Goal: Use online tool/utility

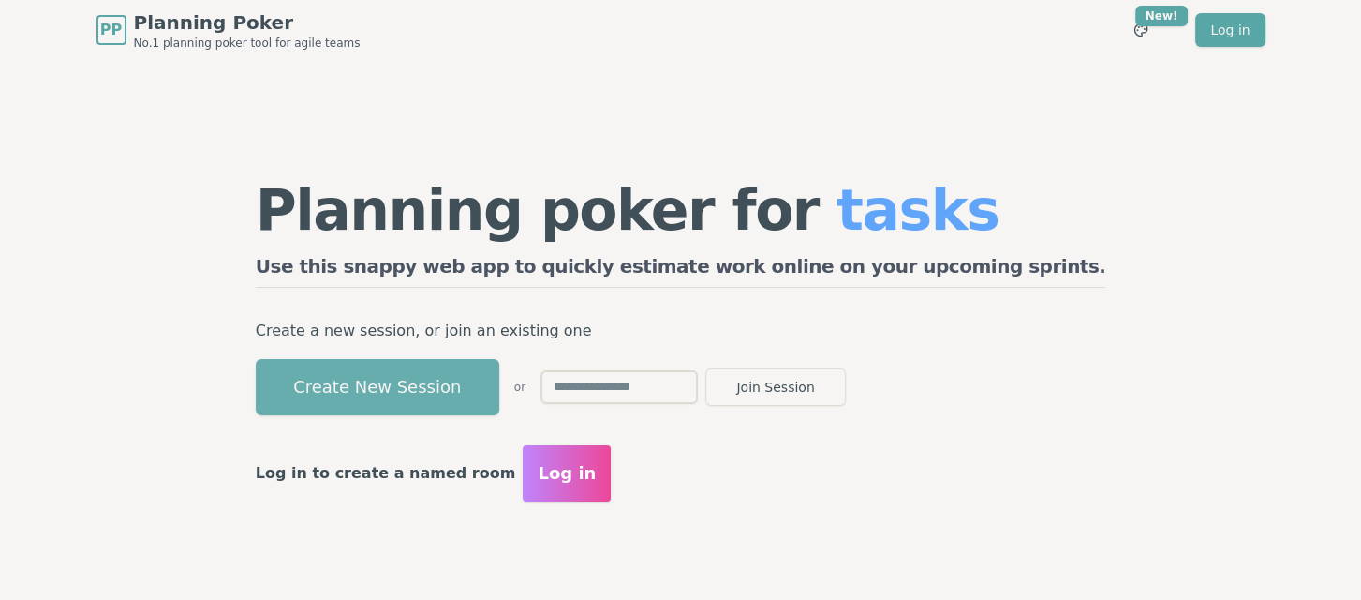
click at [499, 387] on button "Create New Session" at bounding box center [378, 387] width 244 height 56
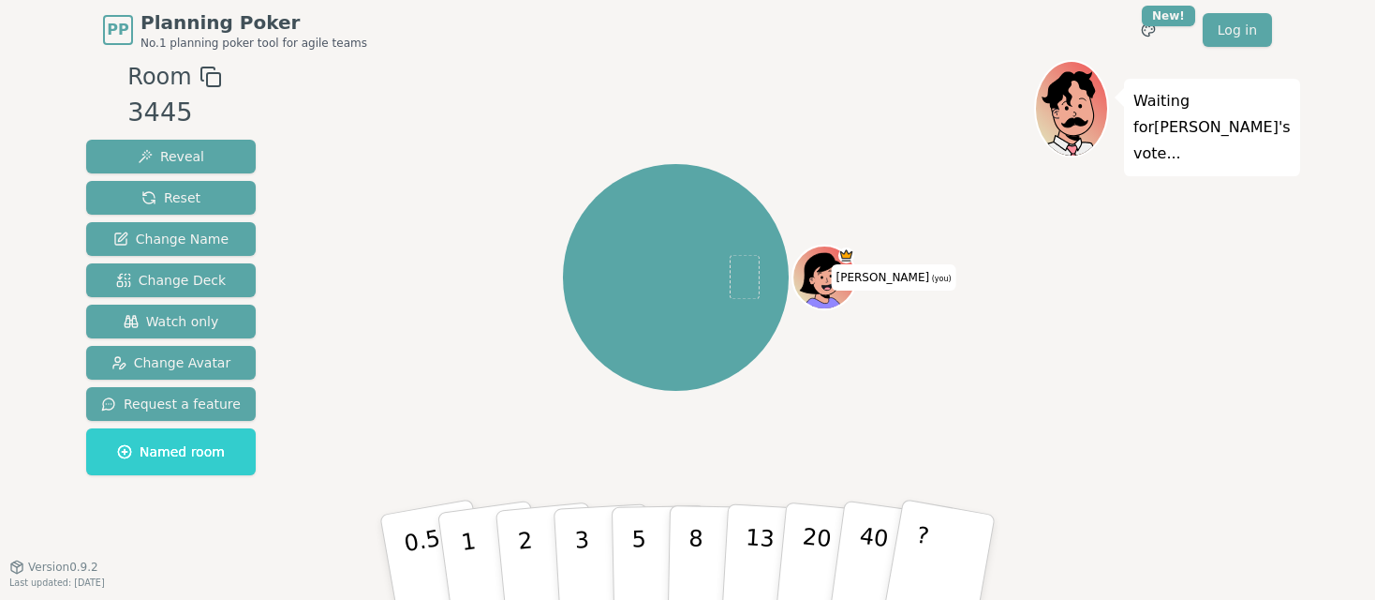
click at [207, 76] on rect at bounding box center [213, 79] width 13 height 13
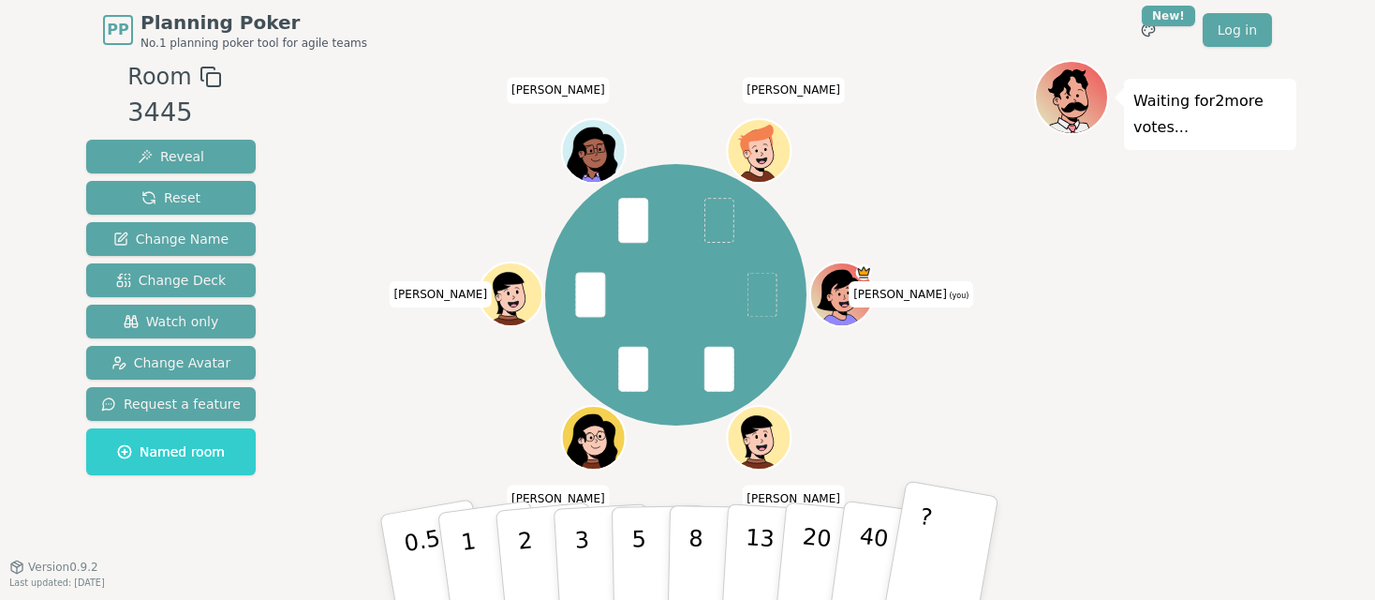
click at [945, 513] on button "?" at bounding box center [941, 557] width 117 height 155
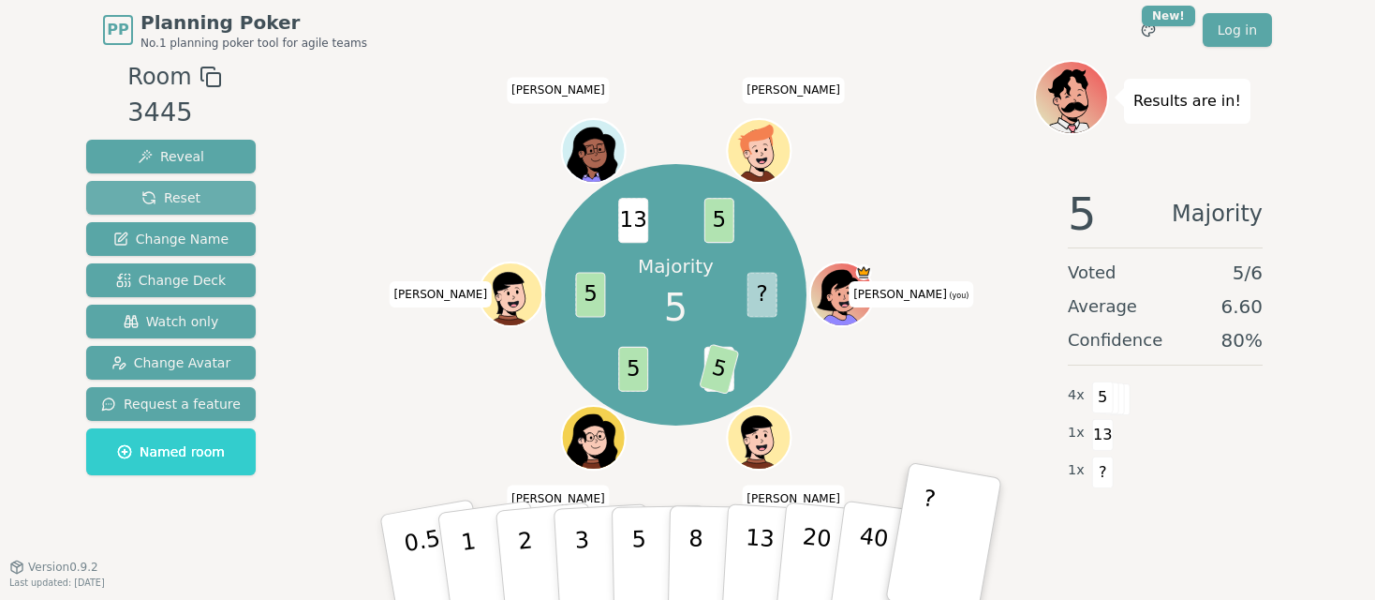
click at [158, 203] on span "Reset" at bounding box center [170, 197] width 59 height 19
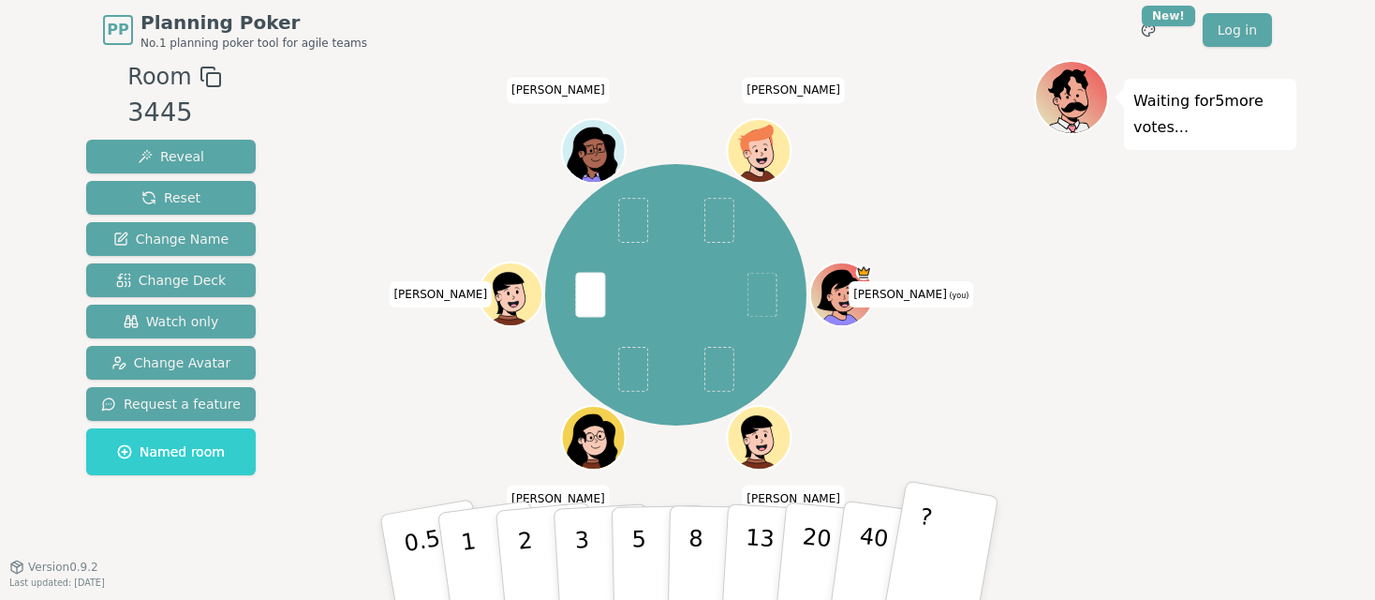
click at [923, 503] on p "?" at bounding box center [919, 554] width 29 height 102
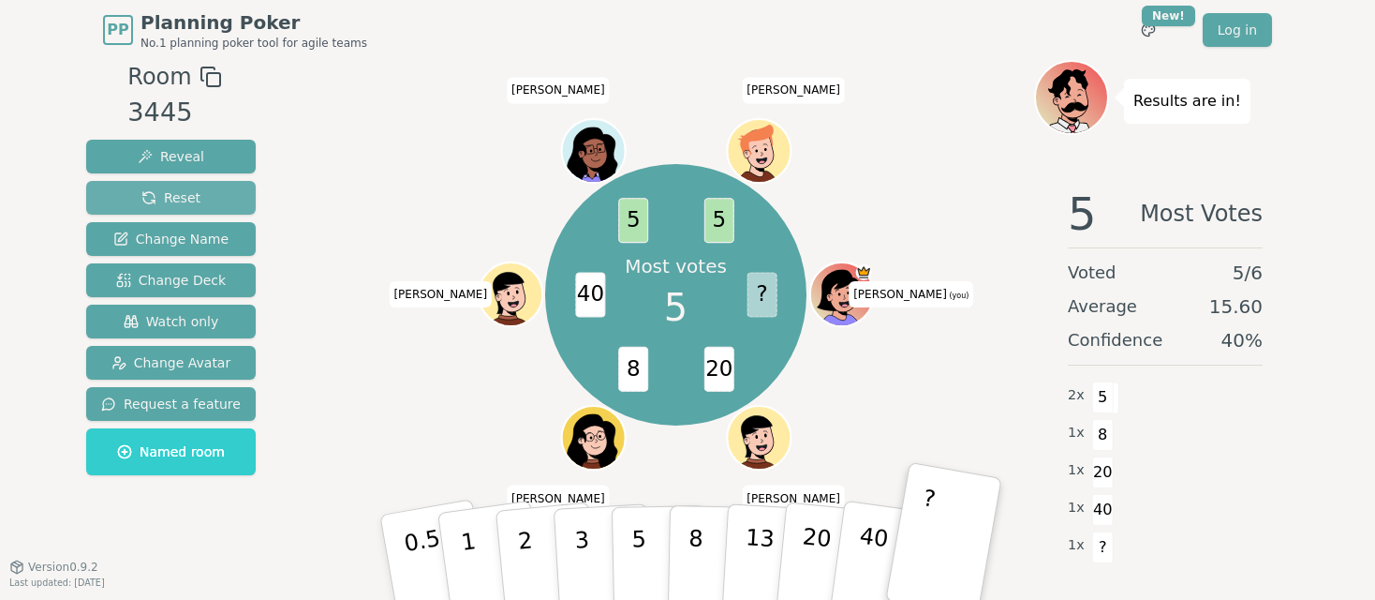
click at [184, 198] on span "Reset" at bounding box center [170, 197] width 59 height 19
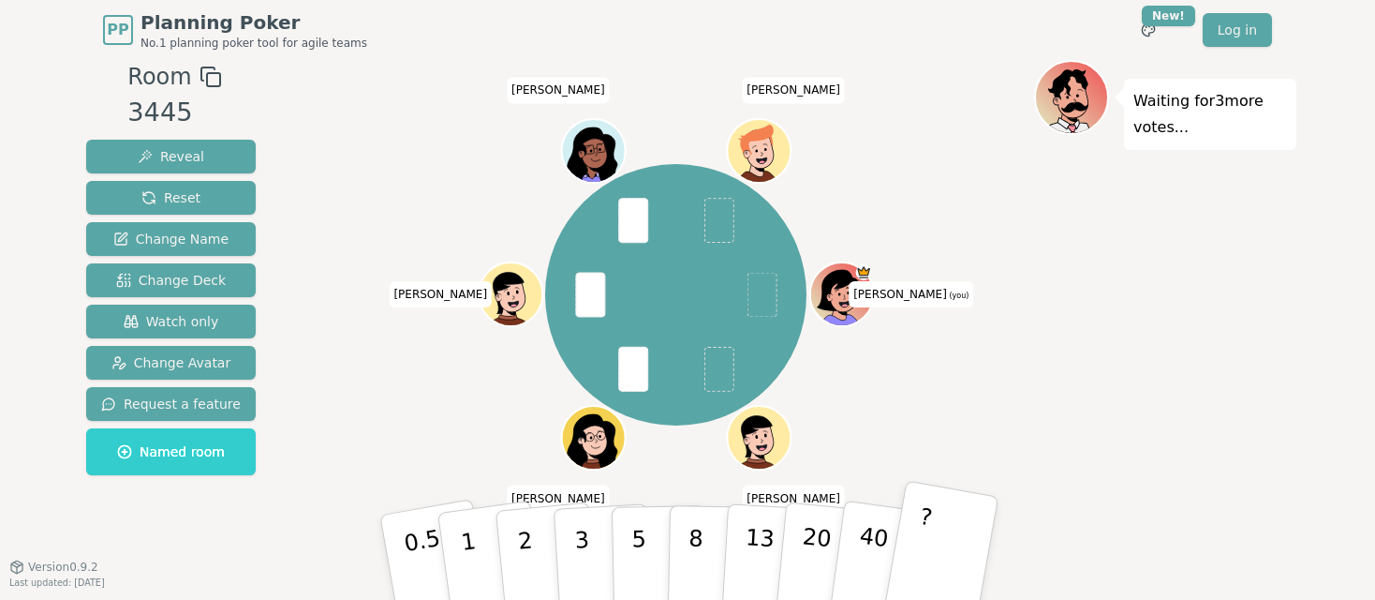
click at [949, 545] on button "?" at bounding box center [941, 557] width 117 height 155
